Goal: Navigation & Orientation: Find specific page/section

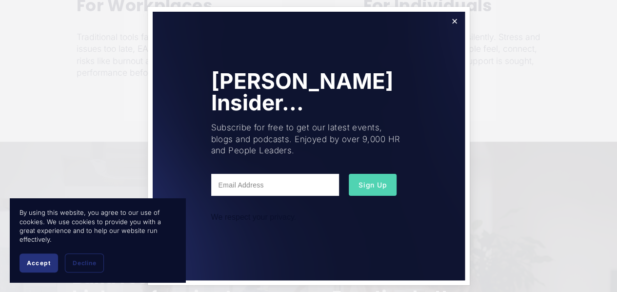
scroll to position [424, 0]
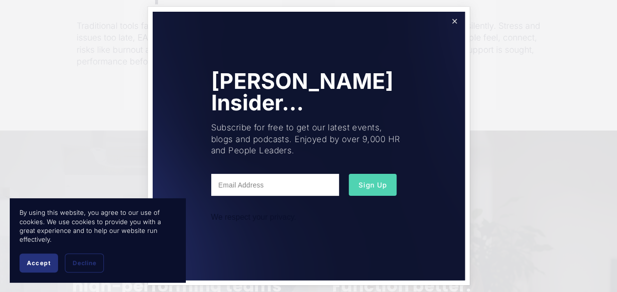
click at [457, 17] on link "Close" at bounding box center [454, 21] width 17 height 17
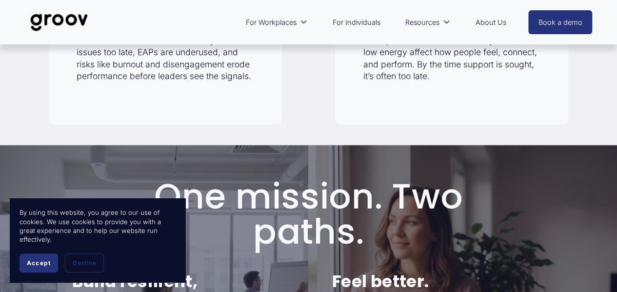
scroll to position [405, 0]
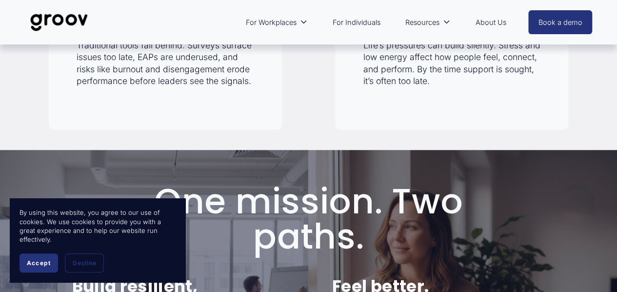
click at [353, 26] on link "For Individuals" at bounding box center [356, 22] width 58 height 22
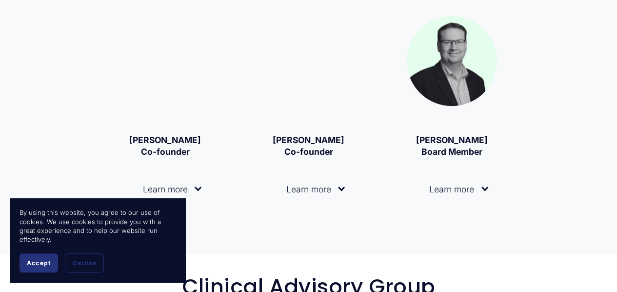
scroll to position [1287, 0]
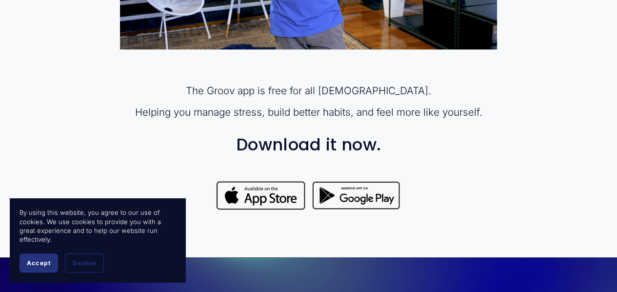
scroll to position [675, 0]
